Goal: Task Accomplishment & Management: Manage account settings

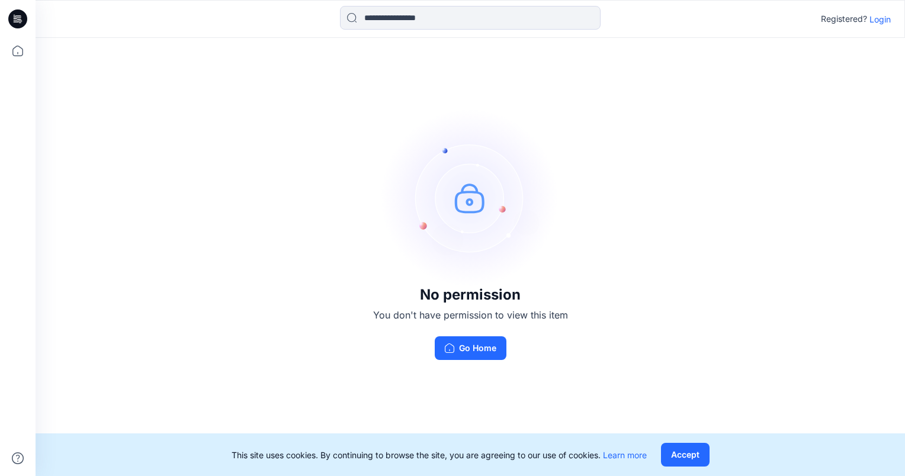
click at [893, 21] on div "Registered? Login" at bounding box center [470, 19] width 869 height 26
click at [885, 20] on p "Login" at bounding box center [880, 19] width 21 height 12
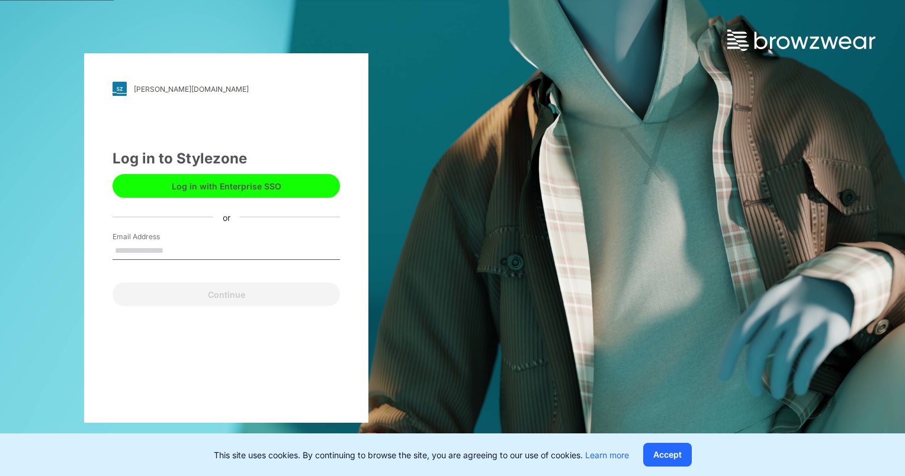
click at [218, 247] on input "Email Address" at bounding box center [226, 251] width 227 height 18
type input "**********"
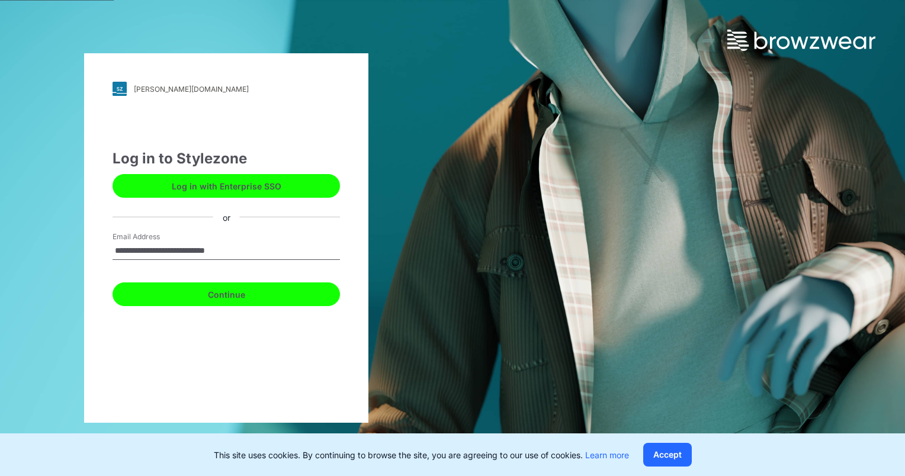
click at [216, 294] on button "Continue" at bounding box center [226, 295] width 227 height 24
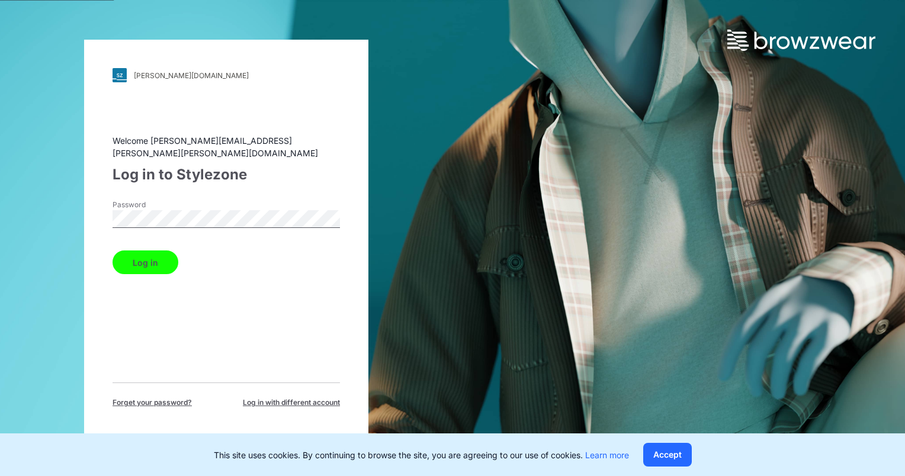
click at [163, 258] on button "Log in" at bounding box center [146, 263] width 66 height 24
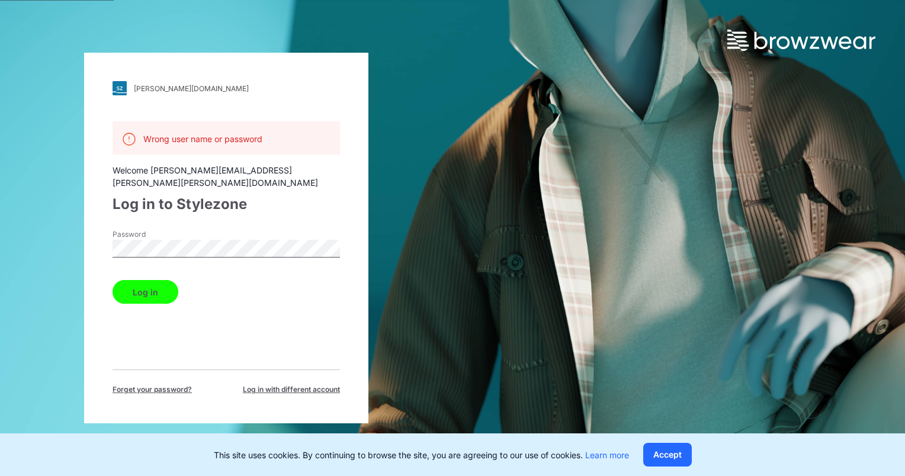
click at [62, 234] on div "[PERSON_NAME][DOMAIN_NAME] Loading... Wrong user name or password Welcome [PERS…" at bounding box center [226, 238] width 453 height 476
click at [526, 265] on div "[PERSON_NAME][DOMAIN_NAME] Loading... Wrong user name or password Welcome [PERS…" at bounding box center [452, 238] width 905 height 476
click at [148, 280] on button "Log in" at bounding box center [146, 292] width 66 height 24
click at [220, 303] on div "Wrong user name or password Welcome [PERSON_NAME][EMAIL_ADDRESS][PERSON_NAME][P…" at bounding box center [226, 258] width 227 height 274
